Goal: Task Accomplishment & Management: Manage account settings

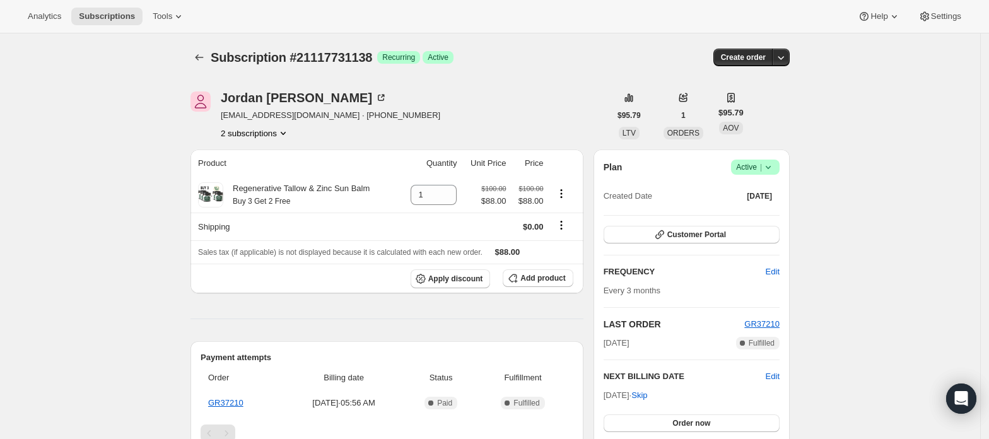
click at [278, 134] on button "2 subscriptions" at bounding box center [255, 133] width 69 height 13
click at [278, 146] on button "21117698370" at bounding box center [259, 156] width 95 height 20
click at [269, 136] on button "2 subscriptions" at bounding box center [255, 133] width 69 height 13
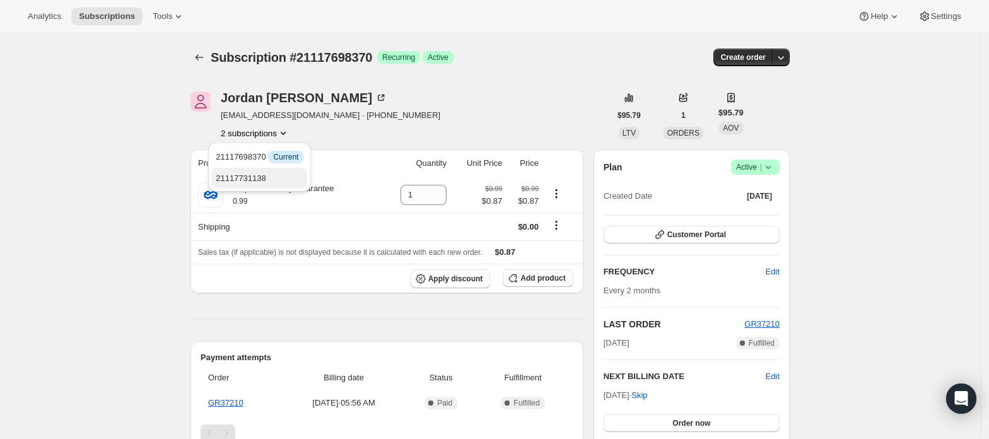
click at [256, 175] on span "21117731138" at bounding box center [241, 177] width 50 height 9
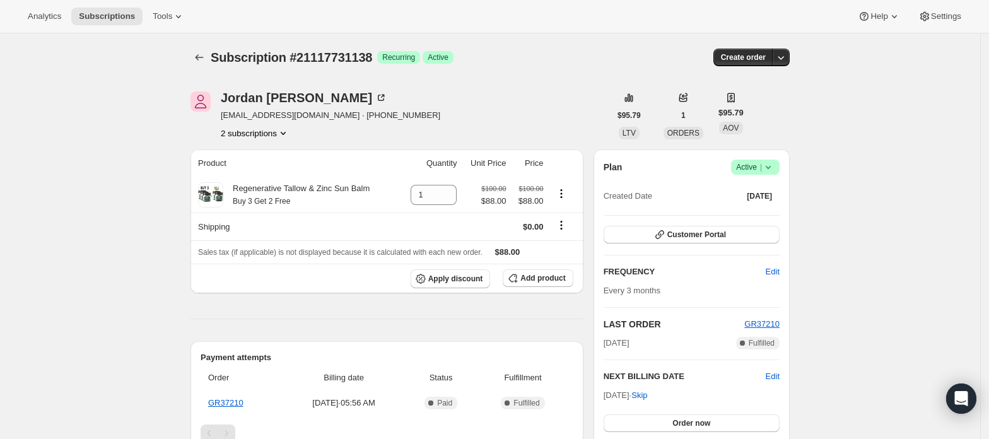
click at [259, 134] on button "2 subscriptions" at bounding box center [255, 133] width 69 height 13
click at [270, 153] on span "21117698370" at bounding box center [260, 157] width 88 height 13
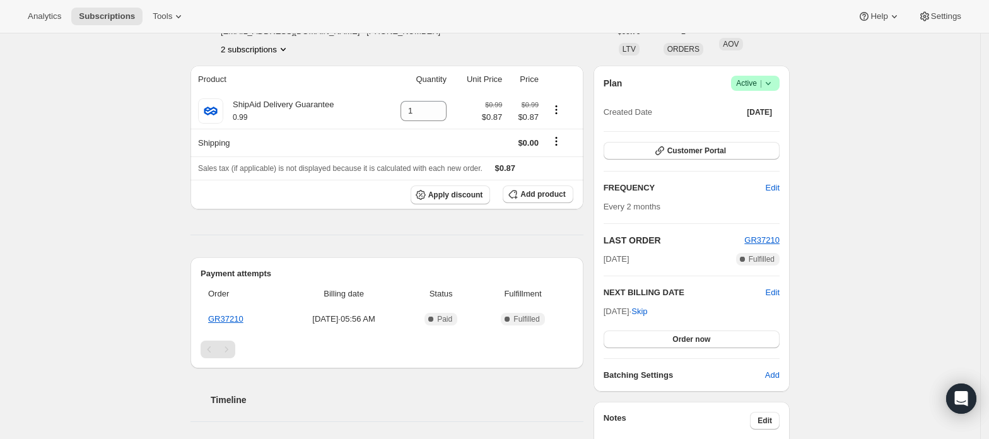
click at [264, 48] on button "2 subscriptions" at bounding box center [255, 49] width 69 height 13
click at [272, 96] on span "21117731138" at bounding box center [260, 94] width 88 height 13
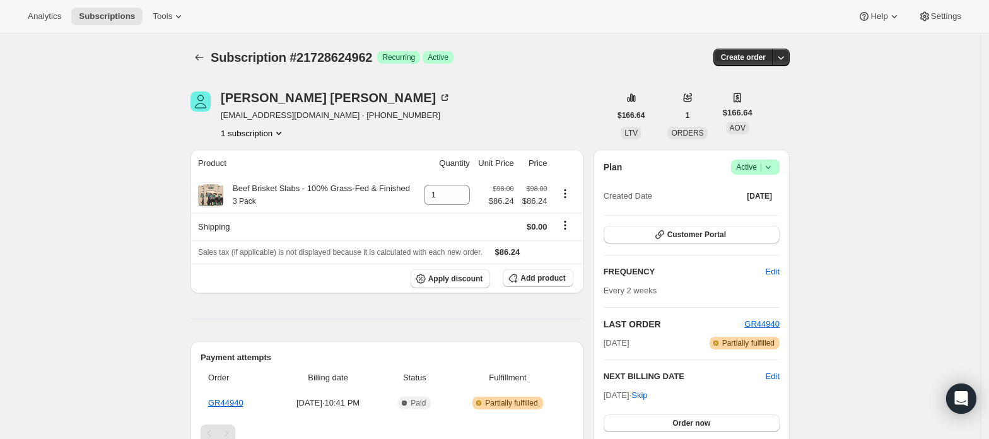
scroll to position [84, 0]
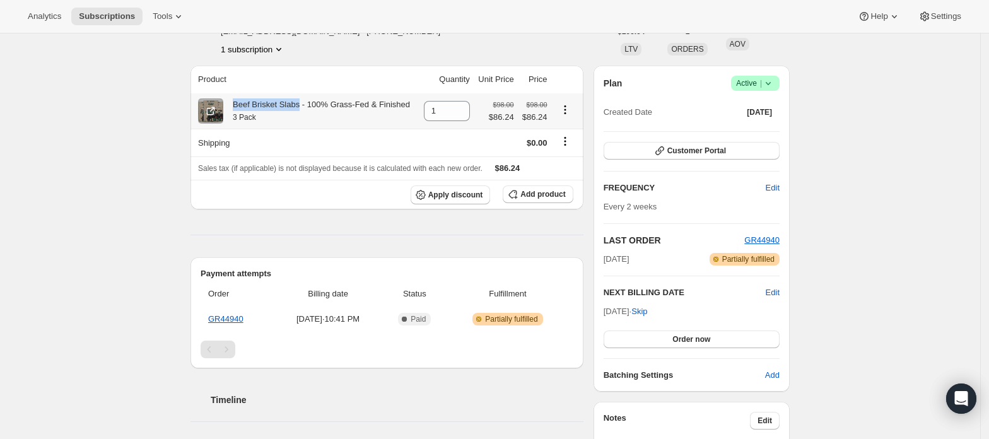
drag, startPoint x: 238, startPoint y: 107, endPoint x: 301, endPoint y: 103, distance: 62.6
click at [301, 103] on div "Beef Brisket Slabs - 100% Grass-Fed & Finished 3 Pack" at bounding box center [316, 110] width 187 height 25
copy div "Beef Brisket Slabs"
